Goal: Task Accomplishment & Management: Manage account settings

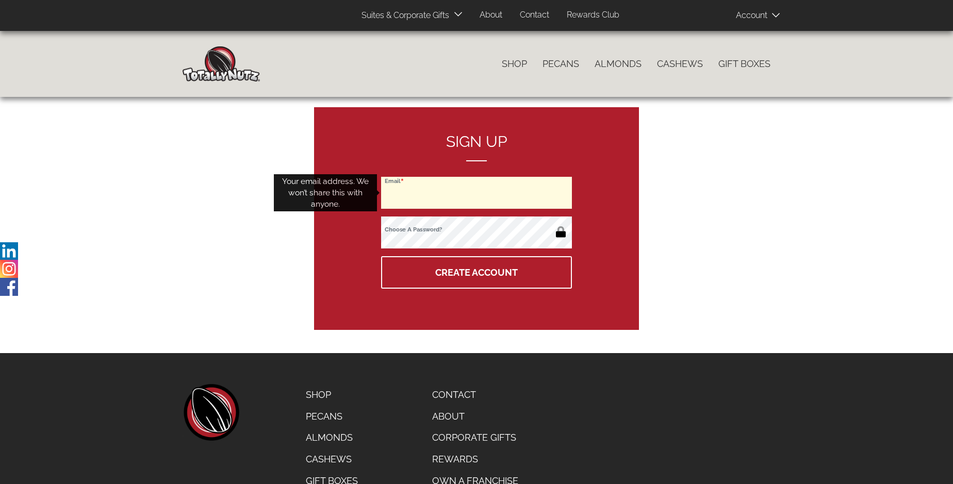
click at [477, 193] on input "Email" at bounding box center [476, 193] width 191 height 32
type input "[EMAIL_ADDRESS][DOMAIN_NAME]"
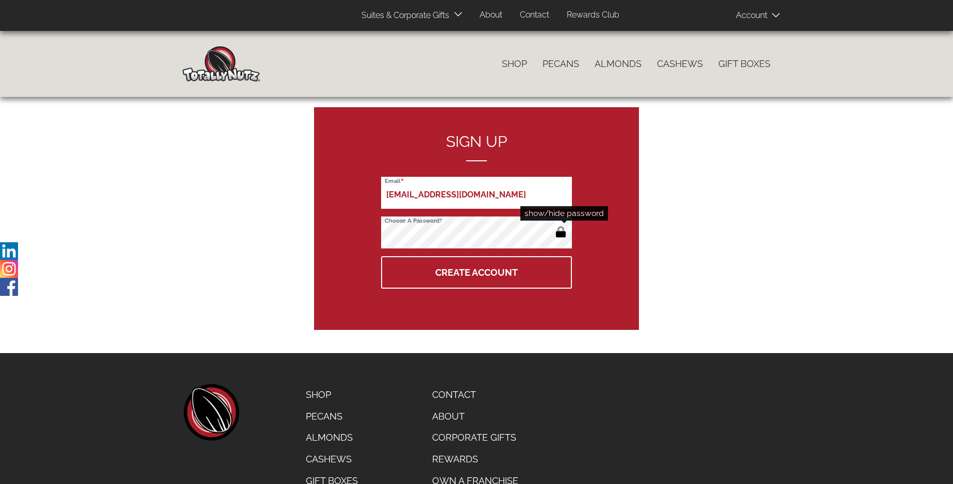
click at [561, 233] on button "button" at bounding box center [560, 233] width 17 height 17
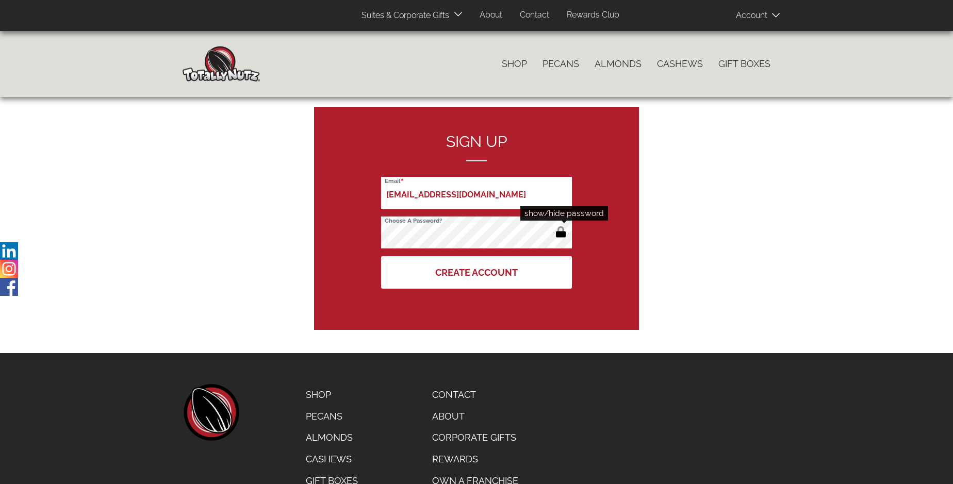
click at [477, 272] on button "Create Account" at bounding box center [476, 272] width 191 height 32
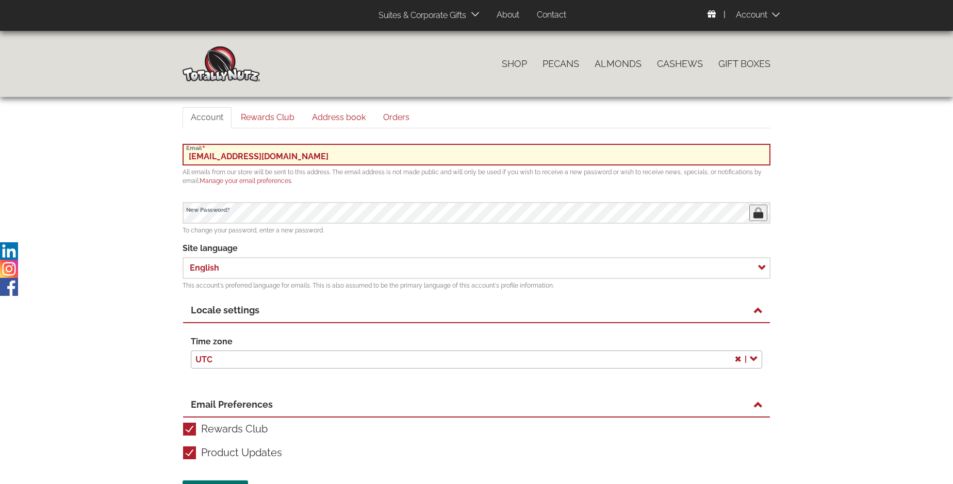
click at [477, 154] on input "[EMAIL_ADDRESS][DOMAIN_NAME]" at bounding box center [477, 155] width 588 height 22
type input "Stephon741.Marks1960@sigismail.com"
